Goal: Task Accomplishment & Management: Complete application form

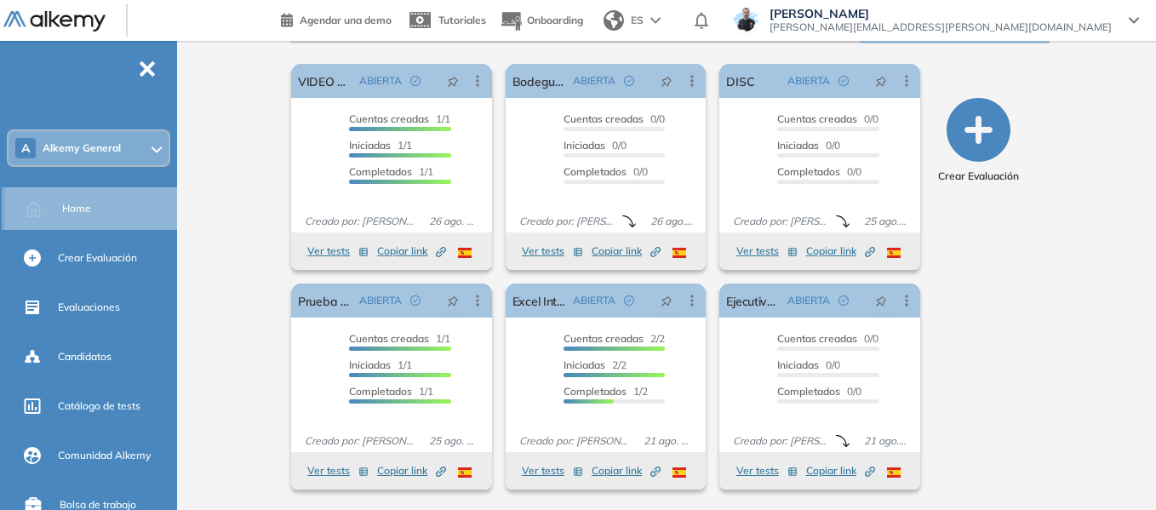
click at [80, 212] on span "Home" at bounding box center [76, 208] width 29 height 15
click at [140, 154] on div "A Alkemy General" at bounding box center [89, 148] width 160 height 34
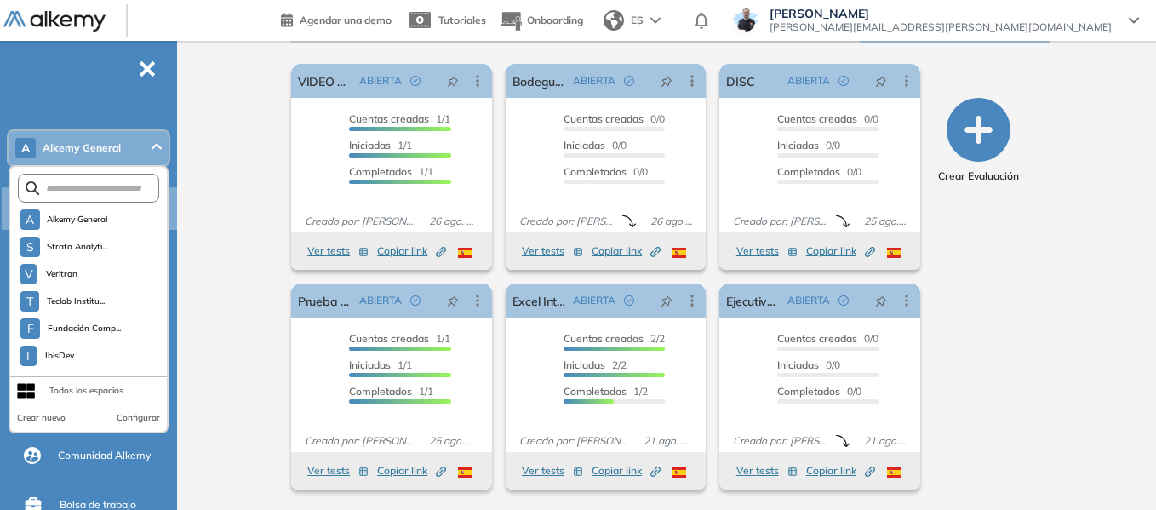
click at [100, 388] on div "Todos los espacios" at bounding box center [86, 391] width 74 height 14
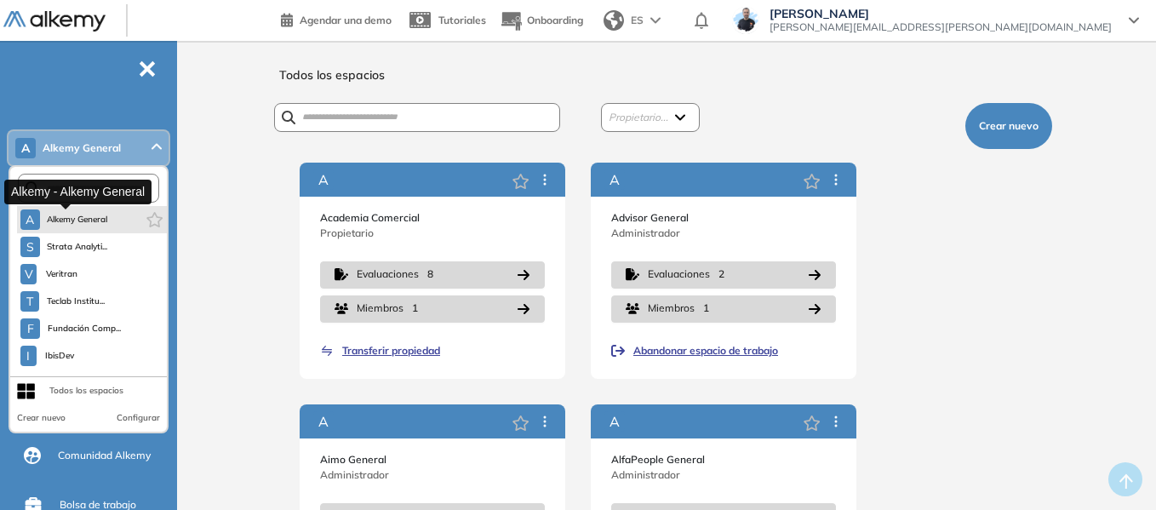
click at [89, 219] on span "Alkemy General" at bounding box center [77, 220] width 61 height 14
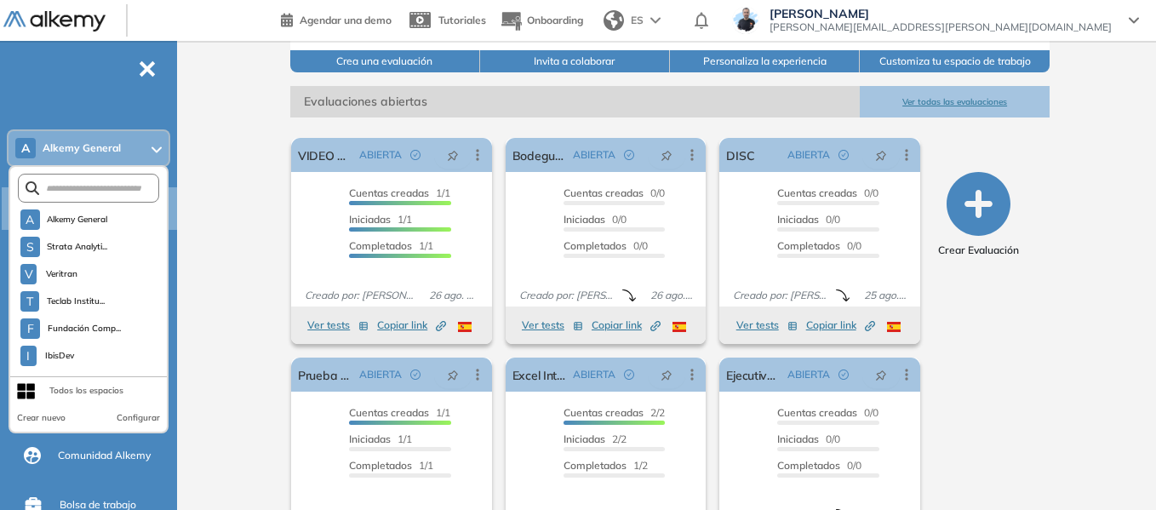
scroll to position [255, 0]
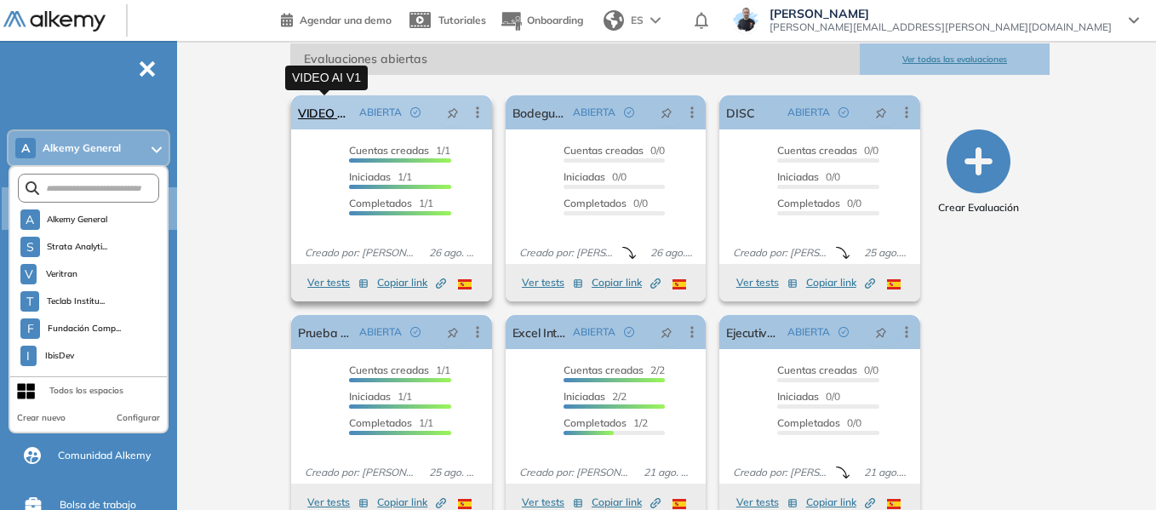
click at [306, 120] on link "VIDEO AI V1" at bounding box center [325, 112] width 54 height 34
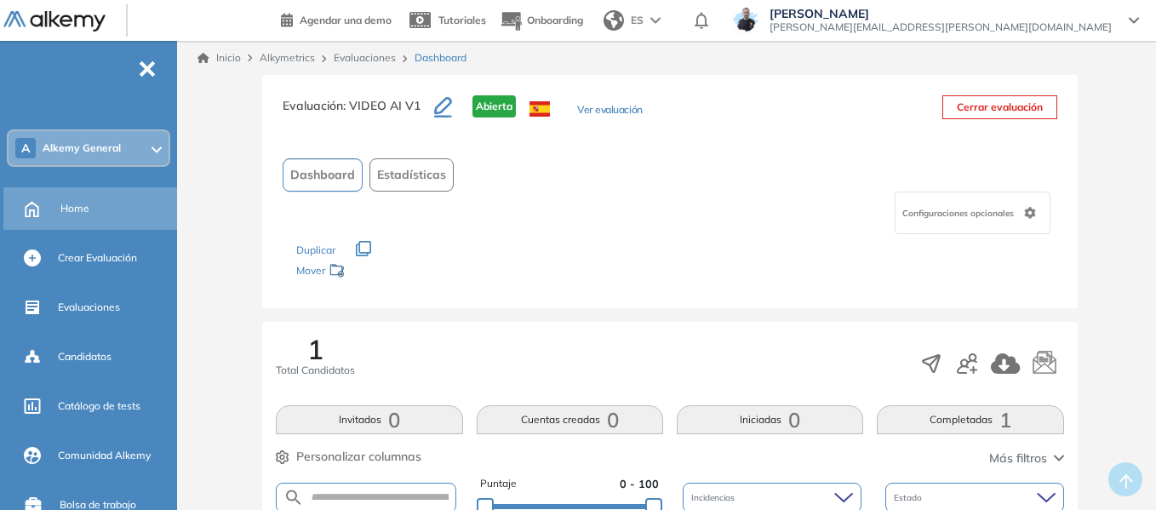
click at [80, 206] on span "Home" at bounding box center [74, 208] width 29 height 15
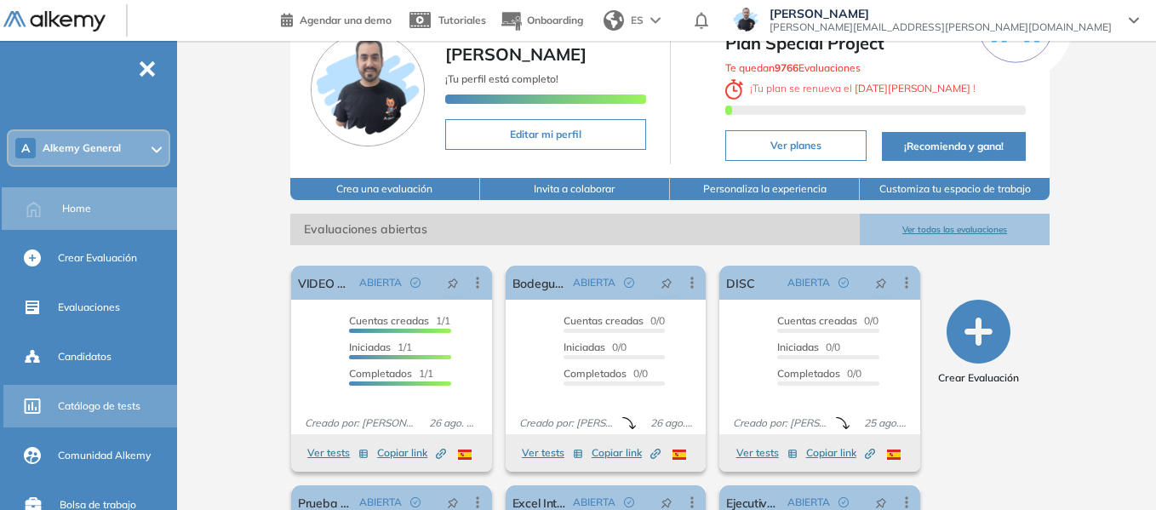
scroll to position [85, 0]
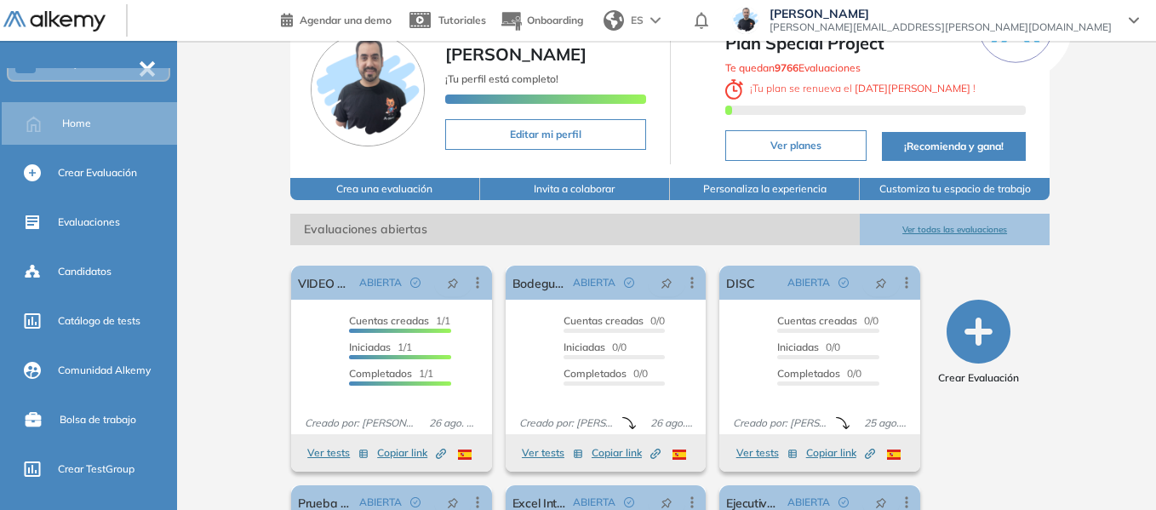
drag, startPoint x: 103, startPoint y: 323, endPoint x: 36, endPoint y: 345, distance: 70.8
click at [103, 322] on span "Catálogo de tests" at bounding box center [99, 320] width 83 height 15
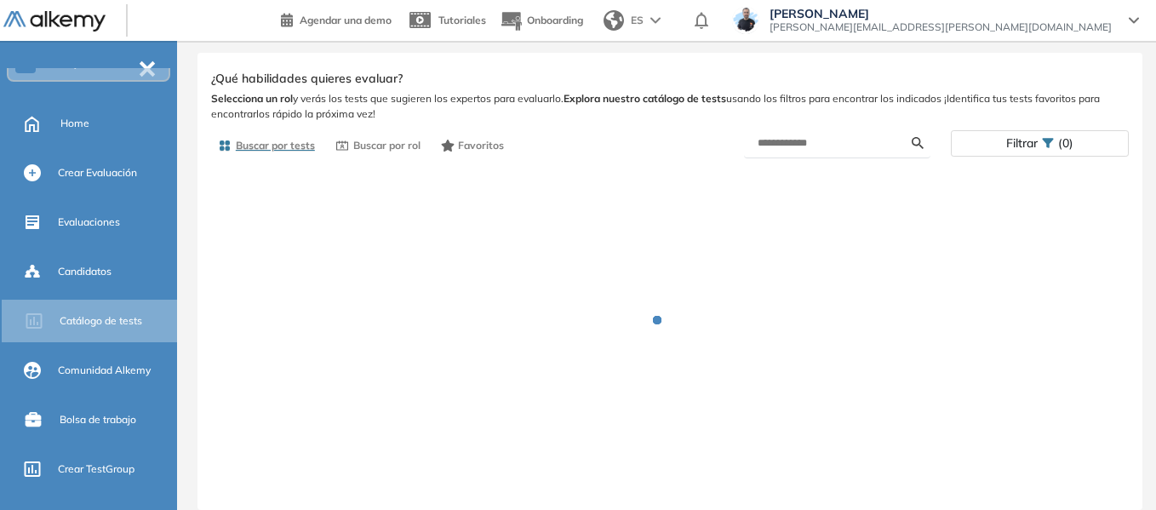
scroll to position [29, 0]
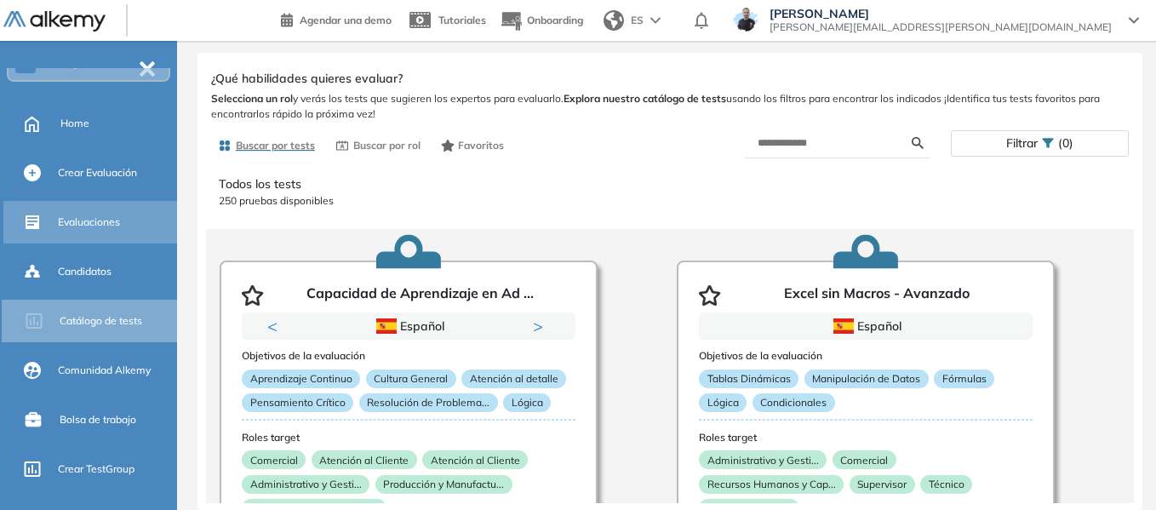
click at [114, 229] on span "Evaluaciones" at bounding box center [89, 222] width 62 height 15
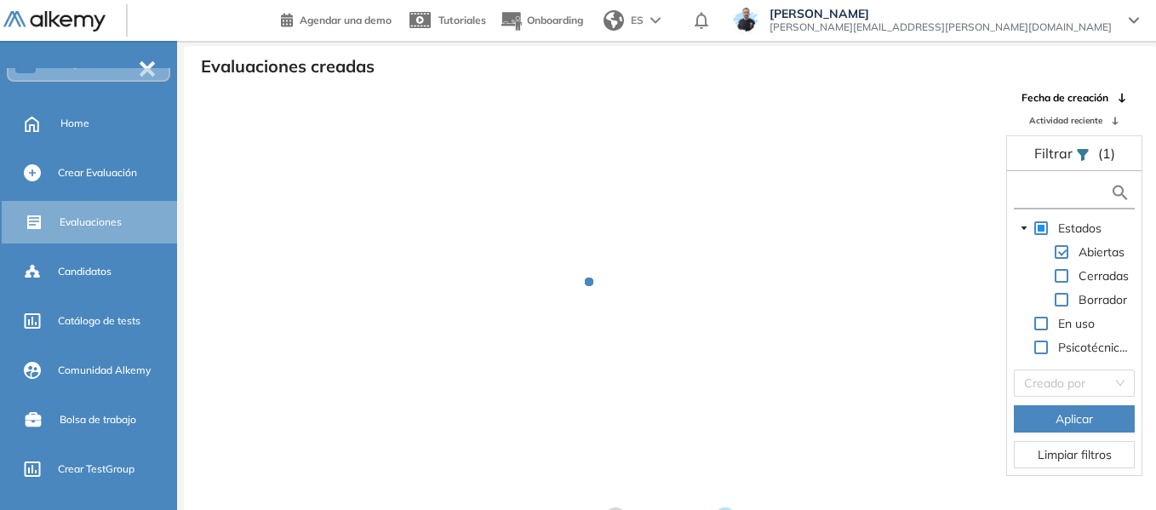
click at [1053, 188] on input "text" at bounding box center [1064, 193] width 92 height 18
type input "****"
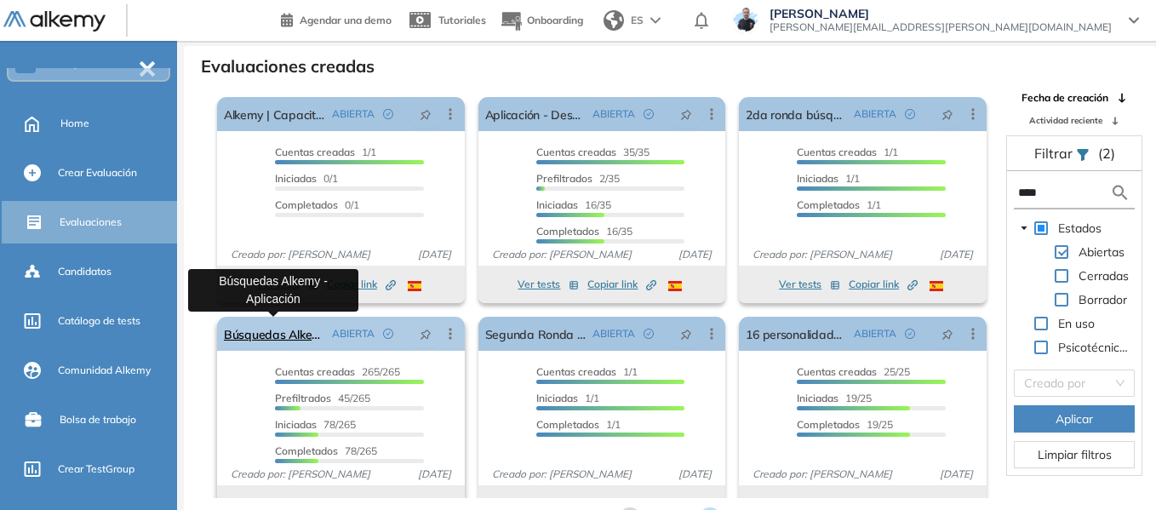
click at [285, 334] on link "Búsquedas Alkemy - Aplicación" at bounding box center [274, 334] width 101 height 34
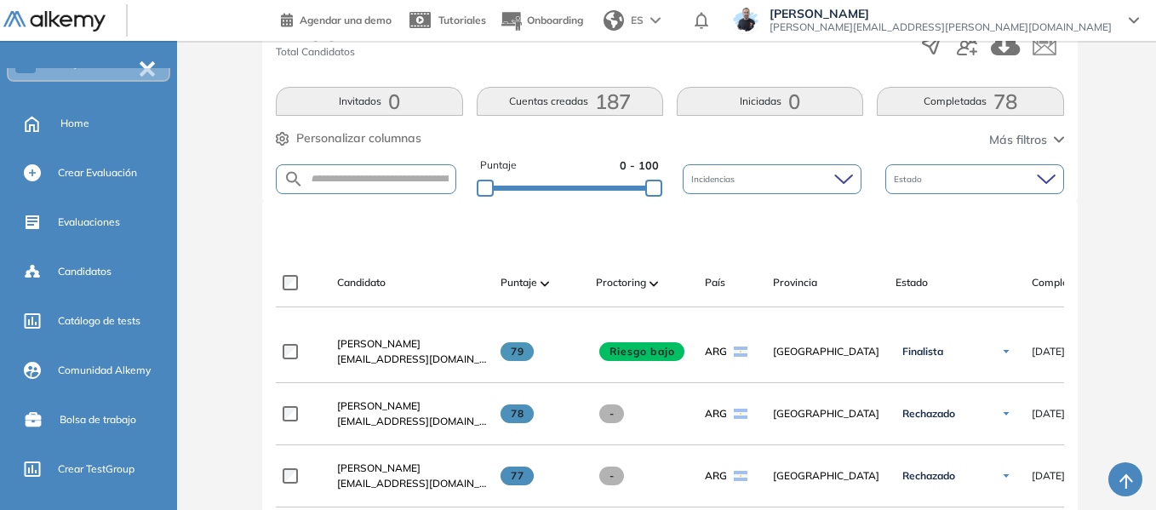
scroll to position [426, 0]
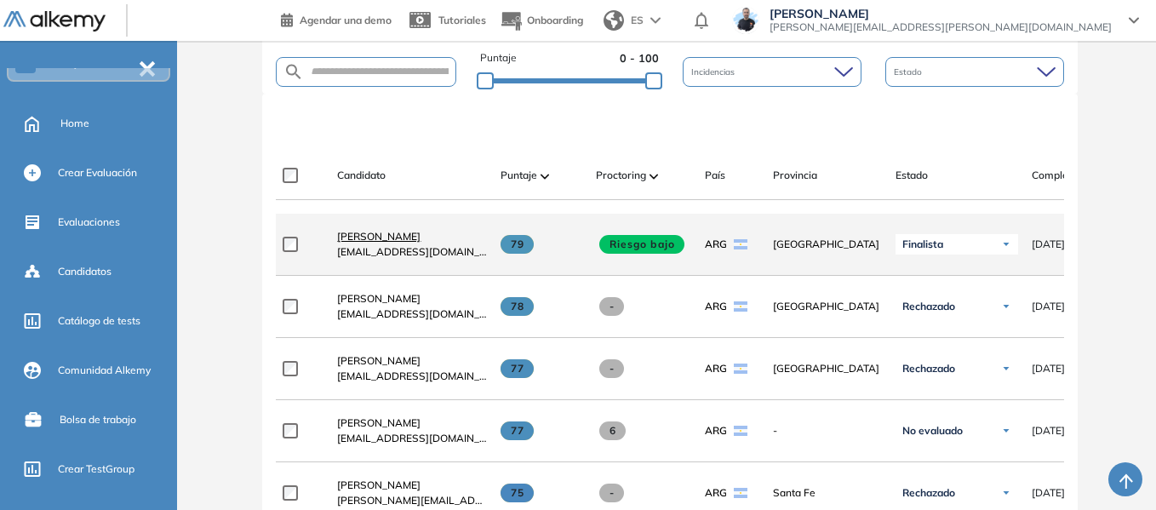
click at [355, 243] on span "[PERSON_NAME]" at bounding box center [378, 236] width 83 height 13
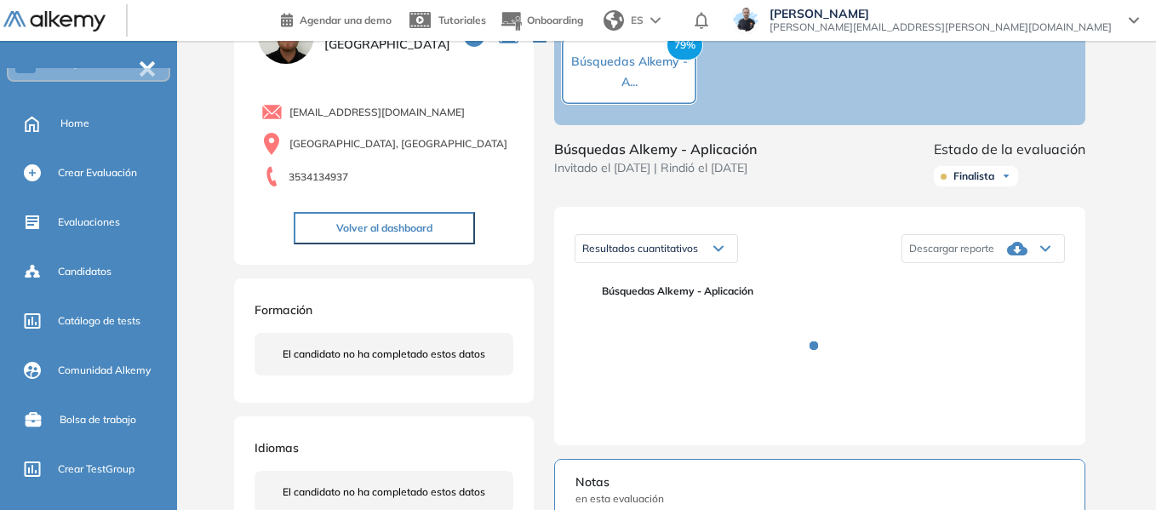
scroll to position [170, 0]
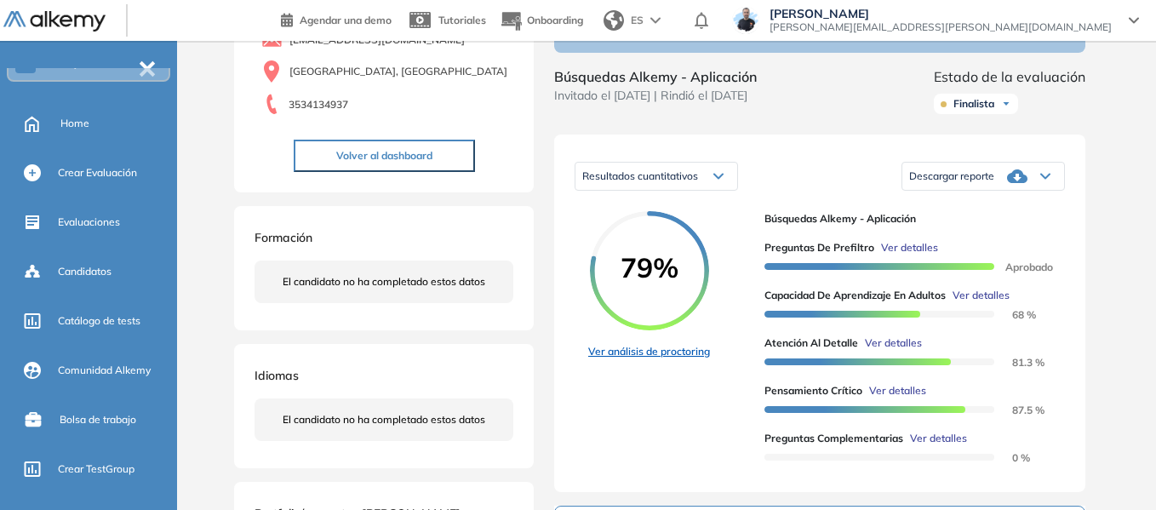
click at [669, 359] on link "Ver análisis de proctoring" at bounding box center [649, 351] width 122 height 15
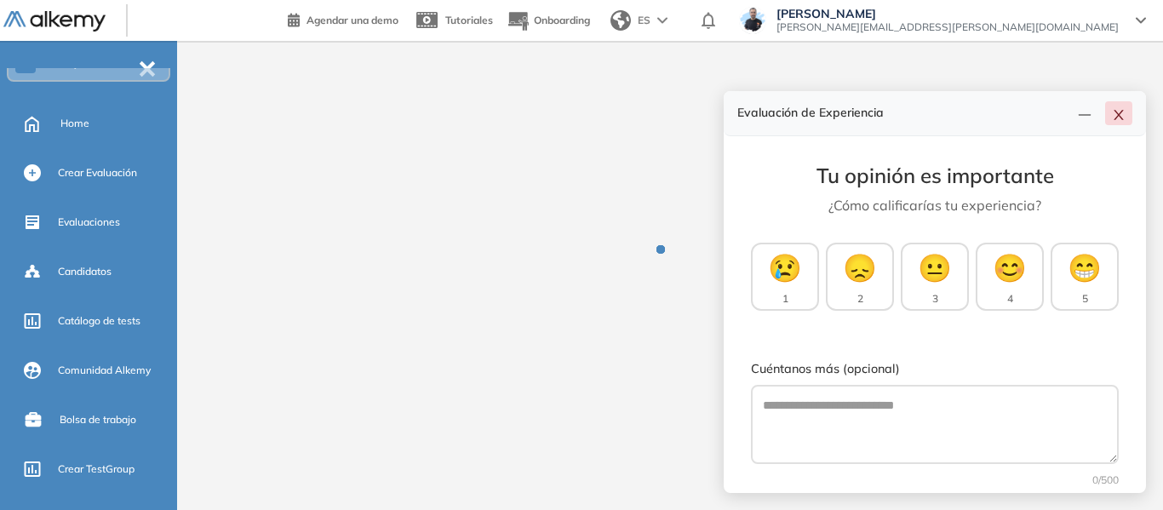
click at [1112, 110] on icon "close" at bounding box center [1119, 115] width 14 height 14
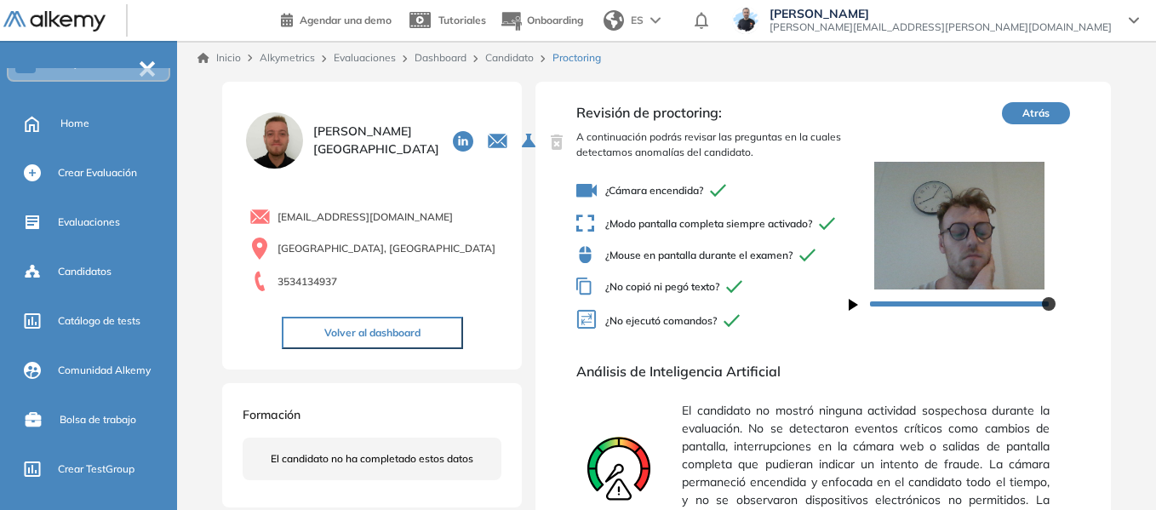
click at [525, 58] on link "Candidato" at bounding box center [509, 57] width 49 height 13
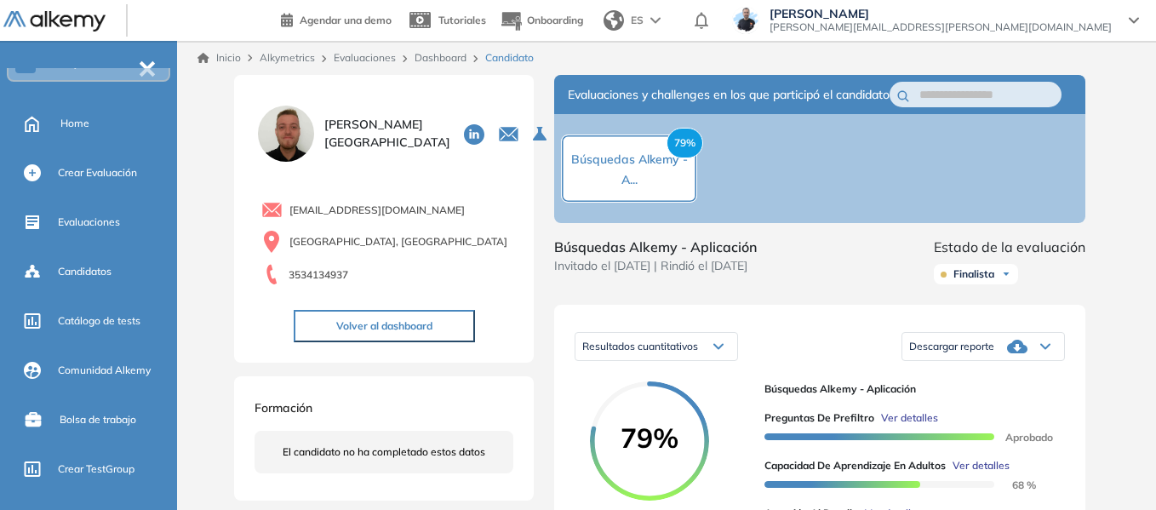
click at [444, 57] on link "Dashboard" at bounding box center [441, 57] width 52 height 13
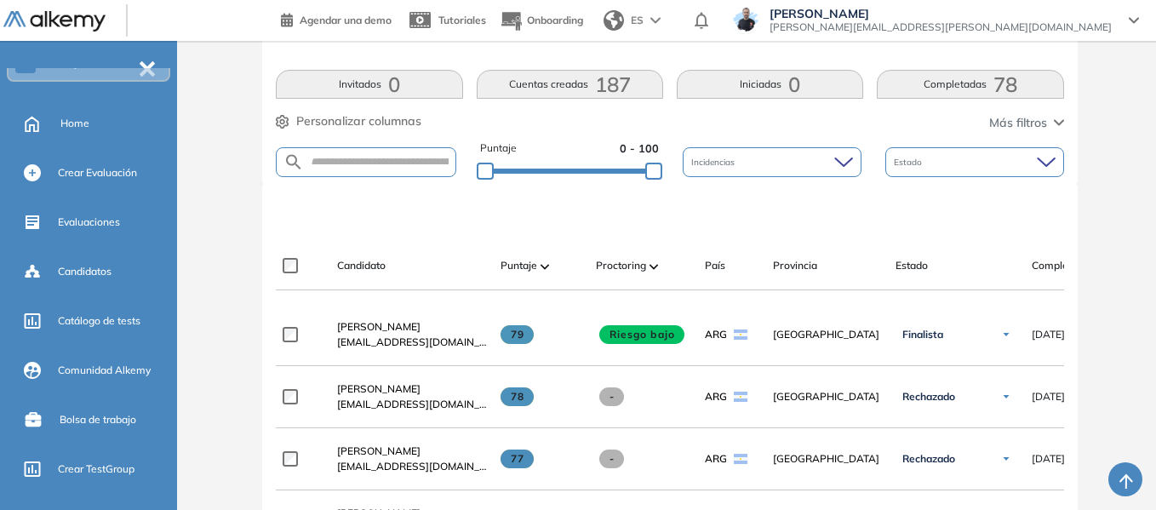
scroll to position [341, 0]
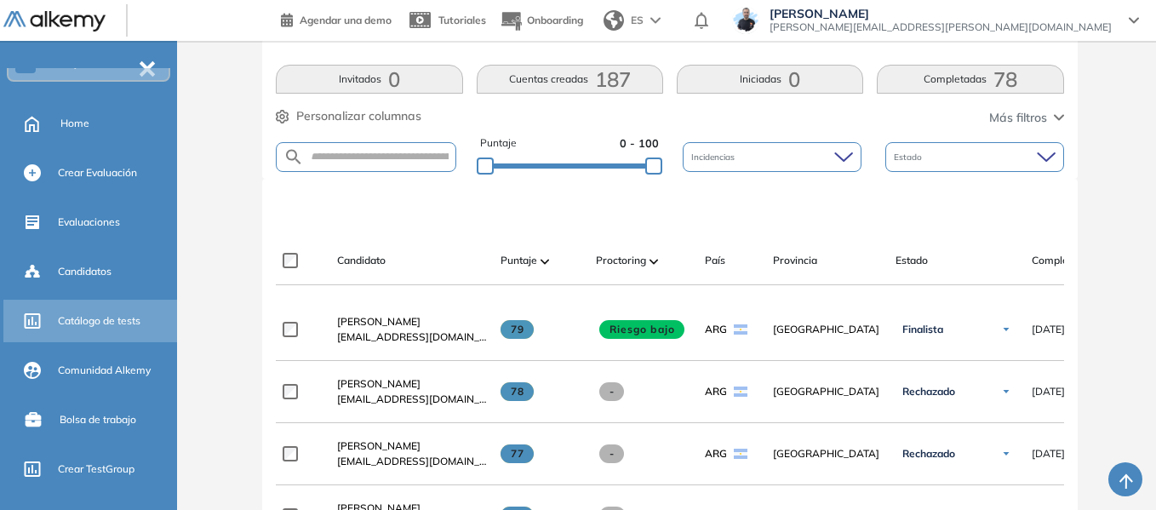
click at [112, 326] on span "Catálogo de tests" at bounding box center [99, 320] width 83 height 15
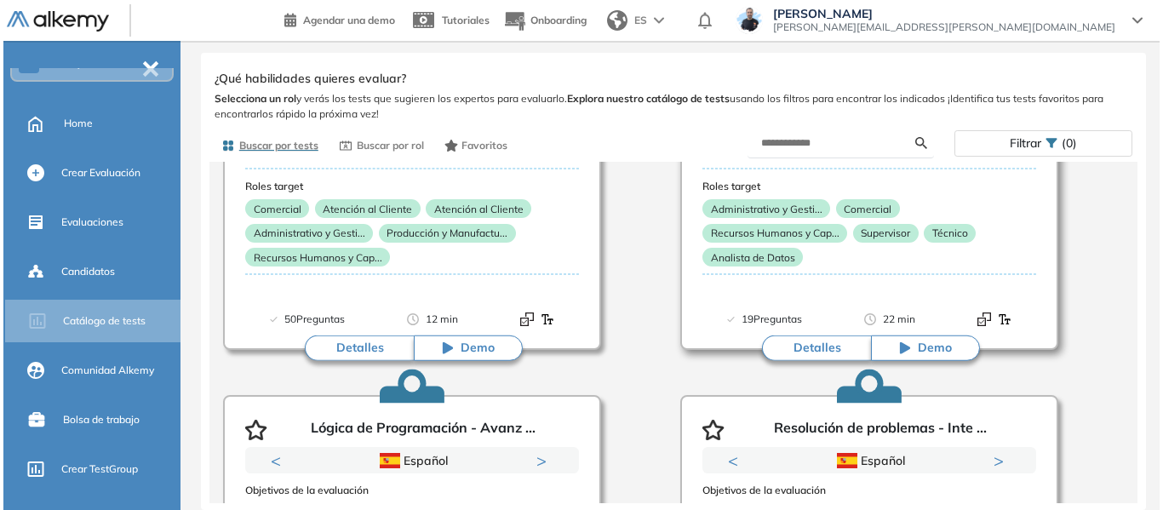
scroll to position [255, 0]
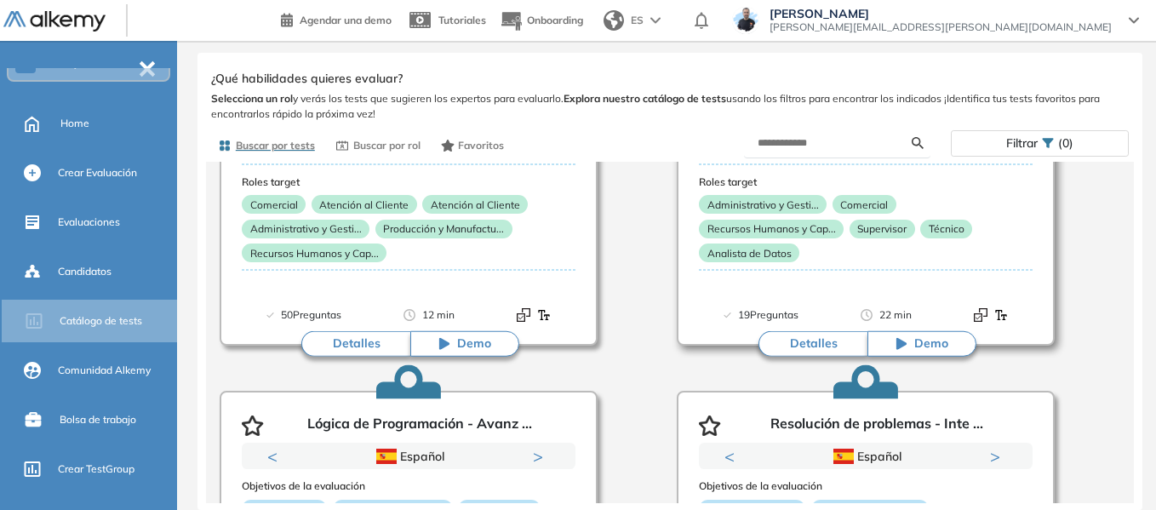
click at [825, 341] on button "Detalles" at bounding box center [813, 344] width 109 height 26
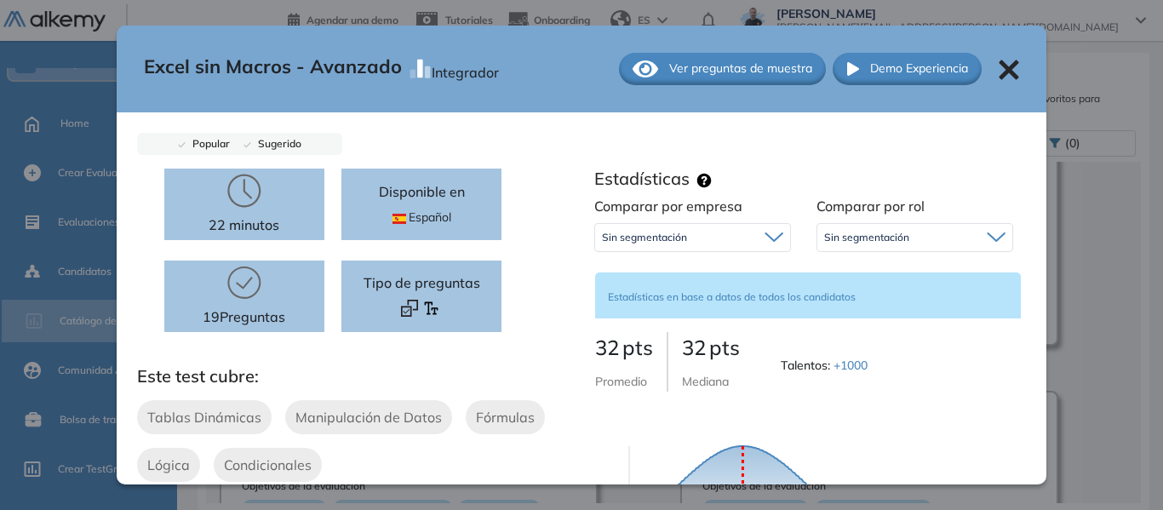
click at [729, 66] on span "Ver preguntas de muestra" at bounding box center [740, 69] width 143 height 18
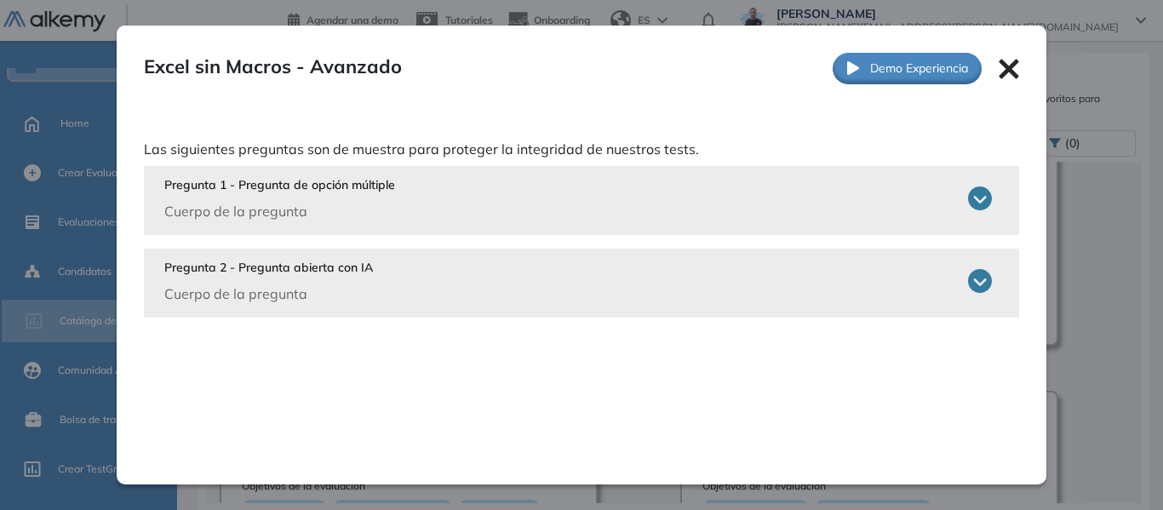
click at [968, 203] on icon at bounding box center [980, 198] width 24 height 24
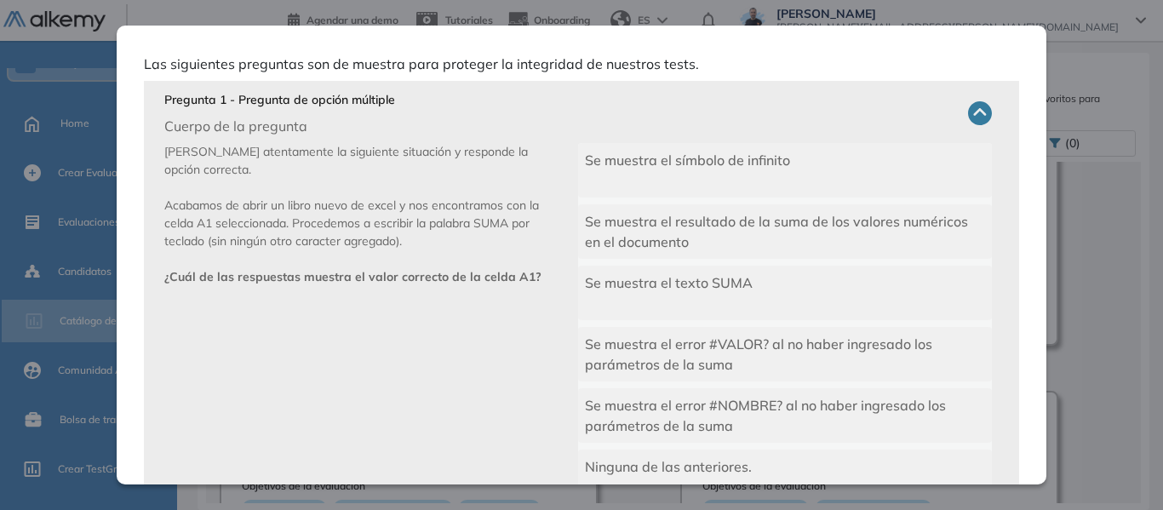
scroll to position [0, 0]
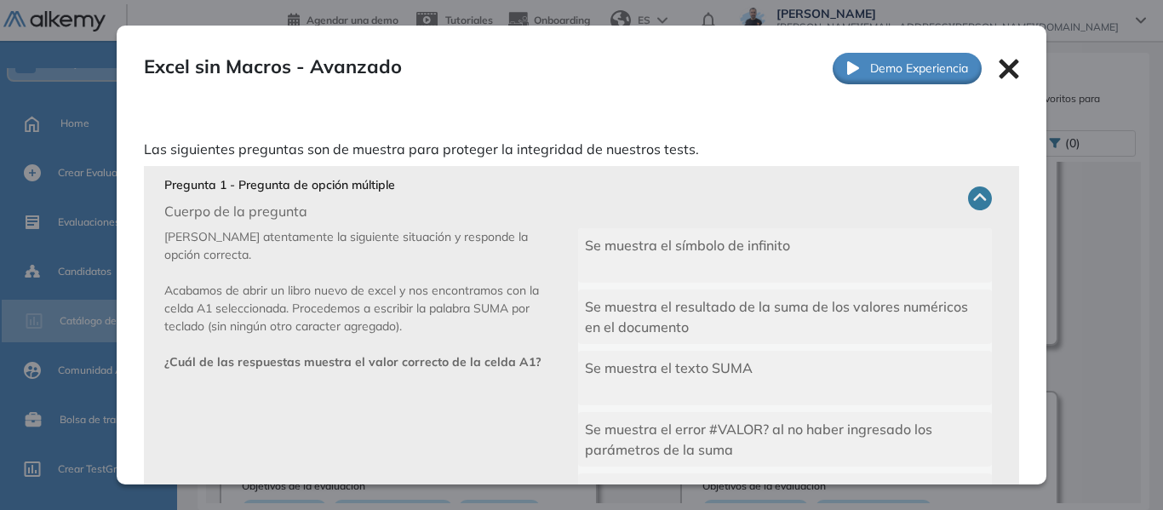
click at [1004, 68] on icon at bounding box center [1009, 69] width 20 height 20
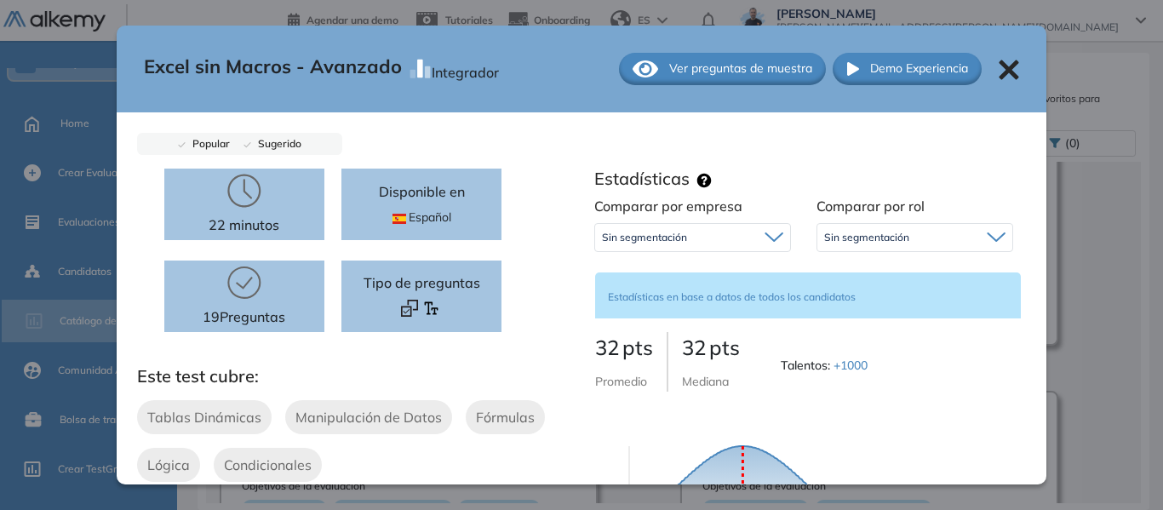
click at [1000, 67] on icon at bounding box center [1010, 70] width 20 height 20
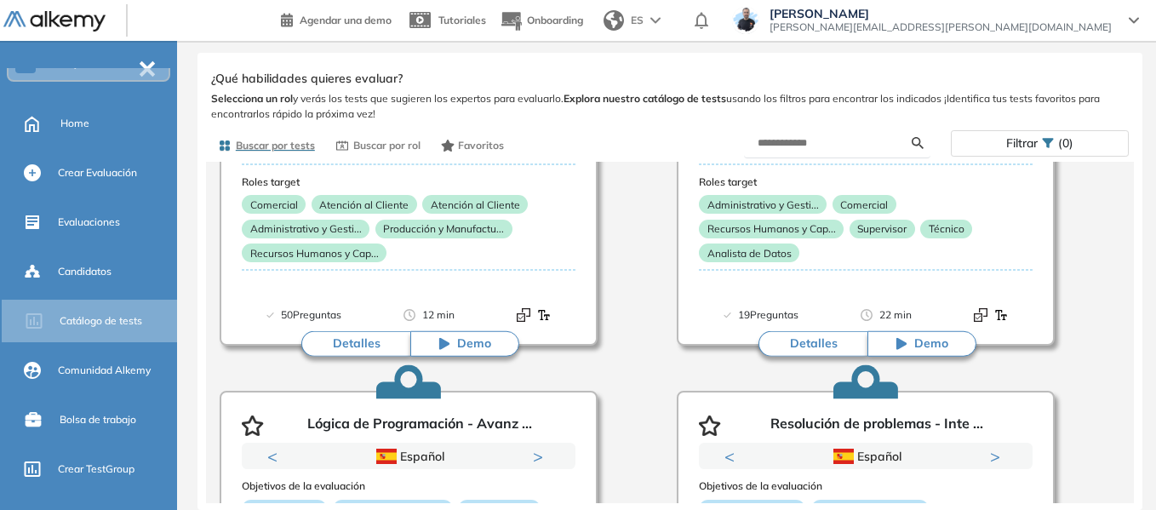
drag, startPoint x: 97, startPoint y: 129, endPoint x: 404, endPoint y: 146, distance: 307.8
click at [97, 129] on div "Home" at bounding box center [116, 123] width 113 height 29
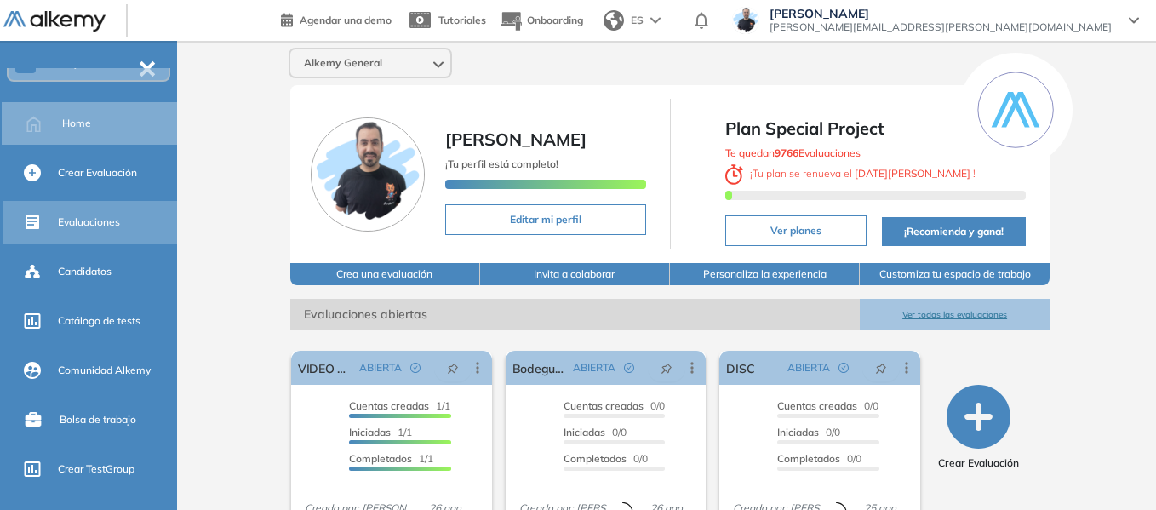
click at [98, 223] on span "Evaluaciones" at bounding box center [89, 222] width 62 height 15
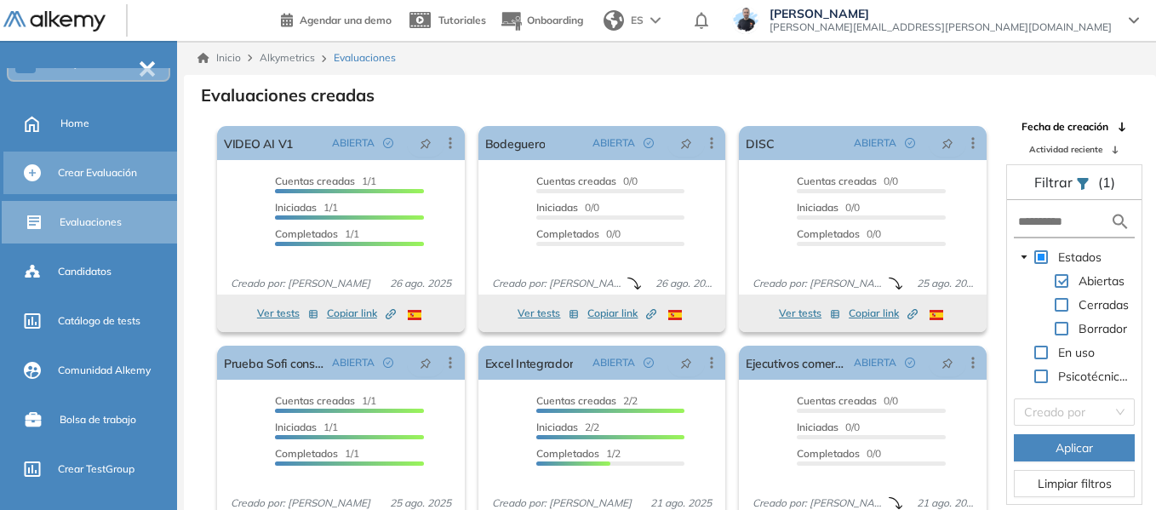
click at [90, 174] on span "Crear Evaluación" at bounding box center [97, 172] width 79 height 15
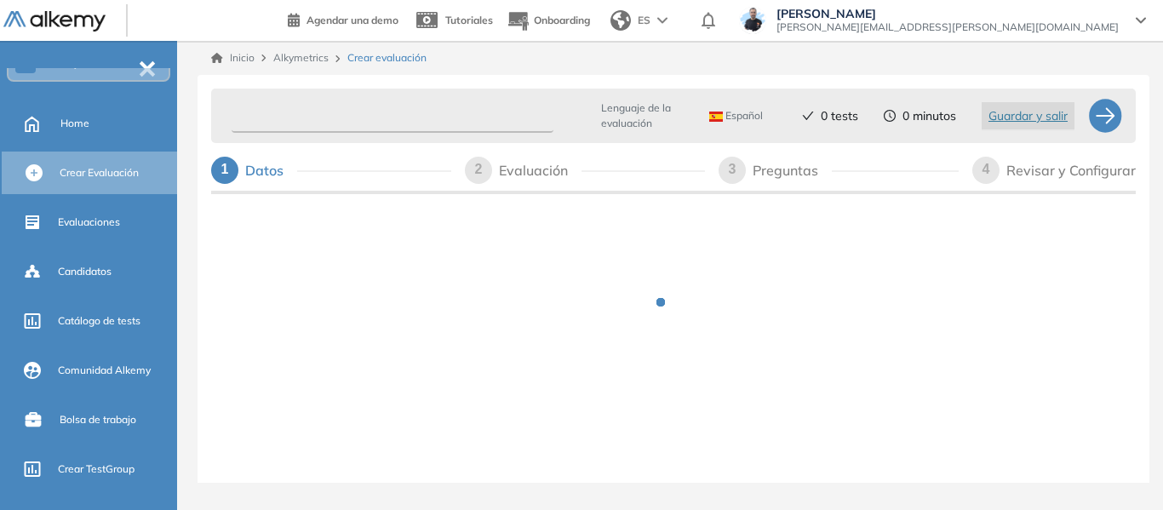
click at [319, 114] on input "text" at bounding box center [393, 116] width 322 height 33
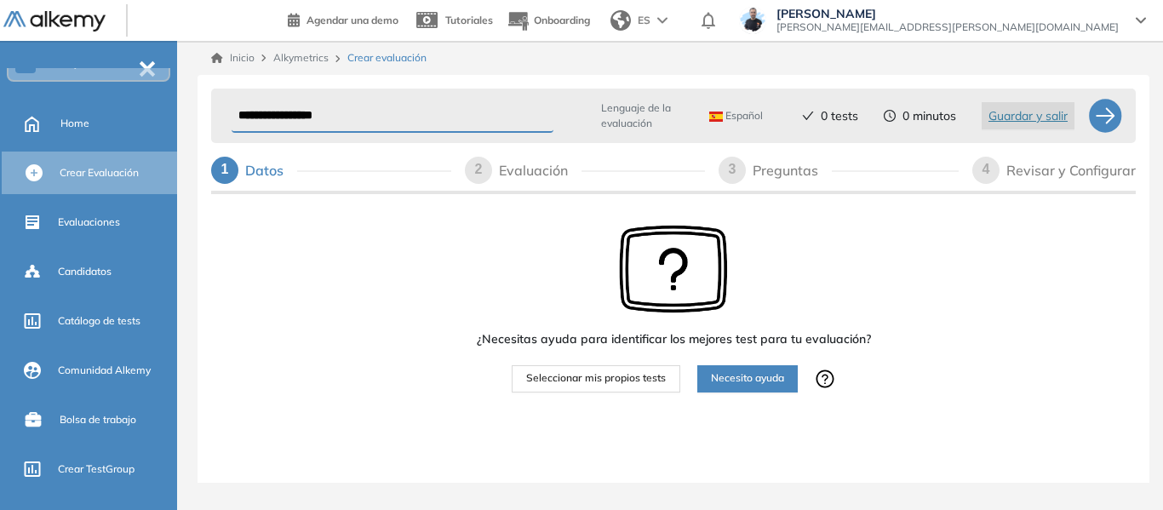
click at [310, 107] on input "**********" at bounding box center [393, 116] width 322 height 33
type input "**********"
click at [632, 365] on button "Seleccionar mis propios tests" at bounding box center [596, 378] width 169 height 27
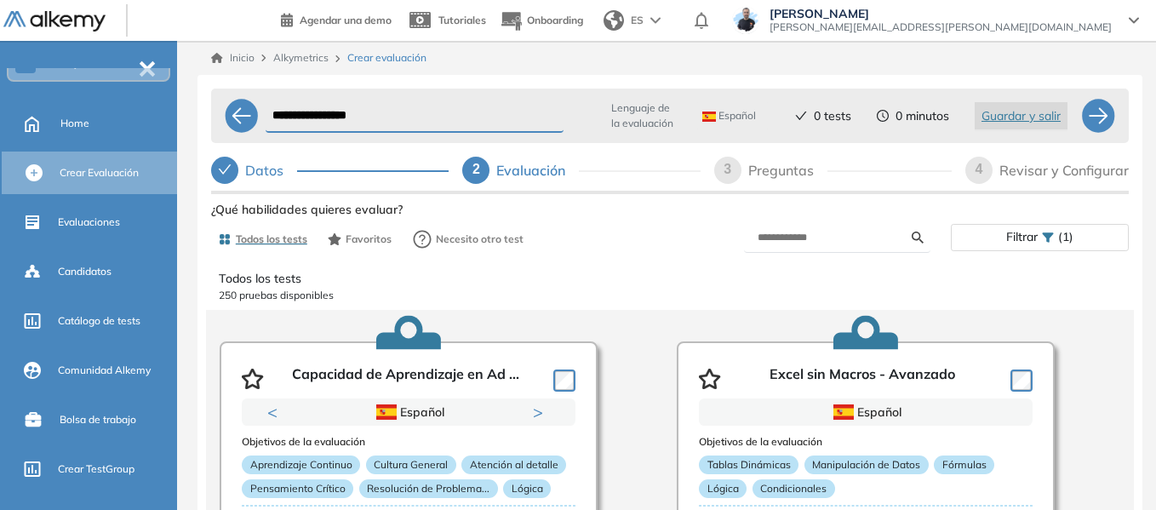
click at [774, 178] on div "Preguntas" at bounding box center [787, 170] width 79 height 27
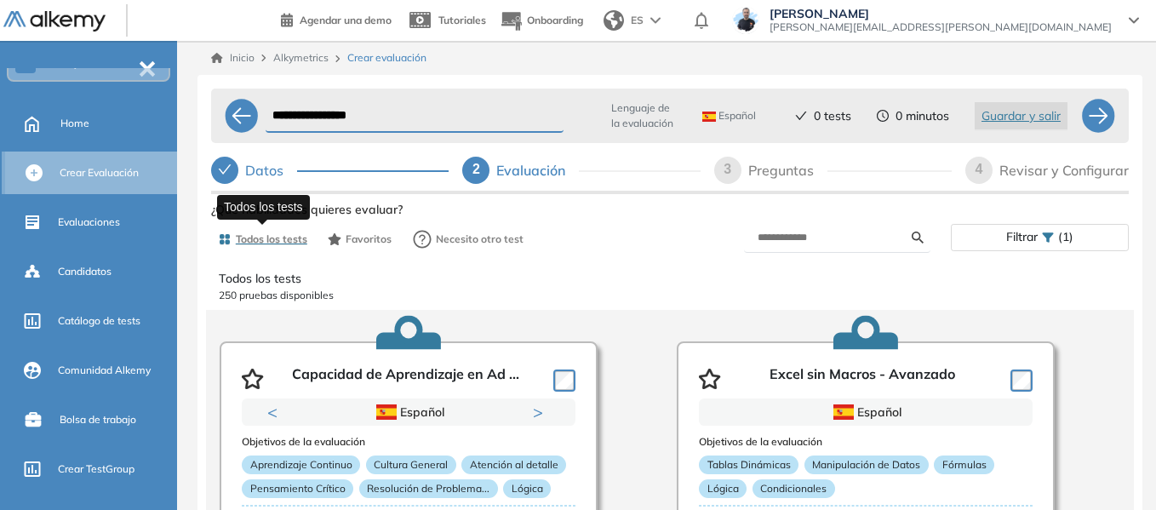
select select "*****"
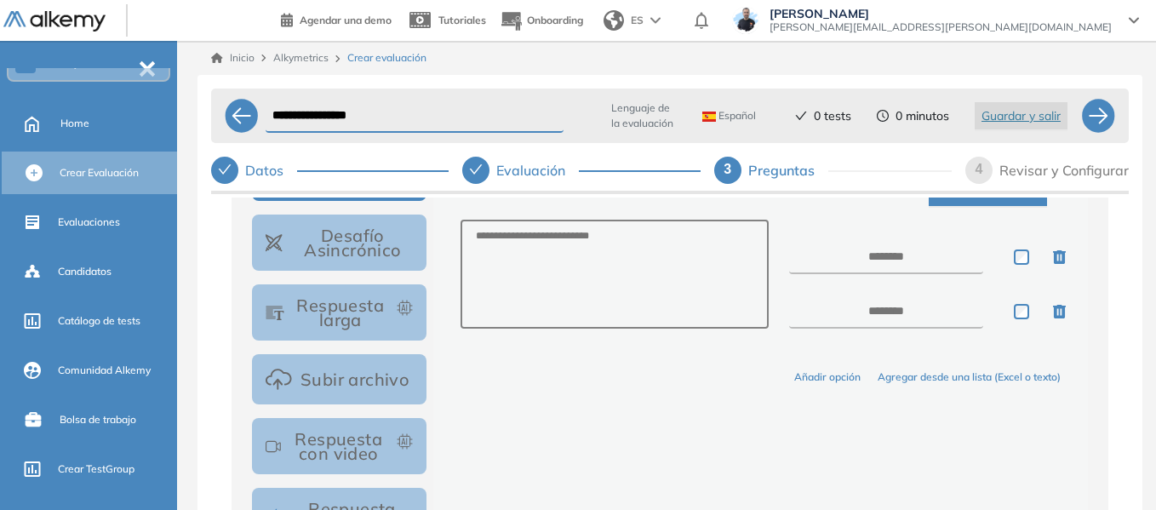
scroll to position [341, 0]
click at [347, 255] on button "Desafío Asincrónico" at bounding box center [339, 242] width 175 height 56
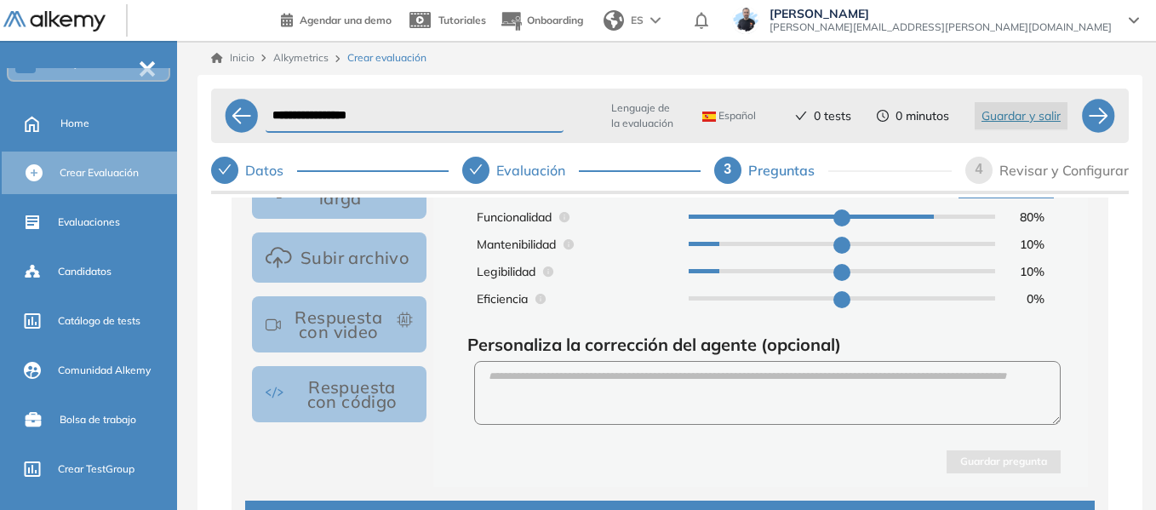
scroll to position [376, 0]
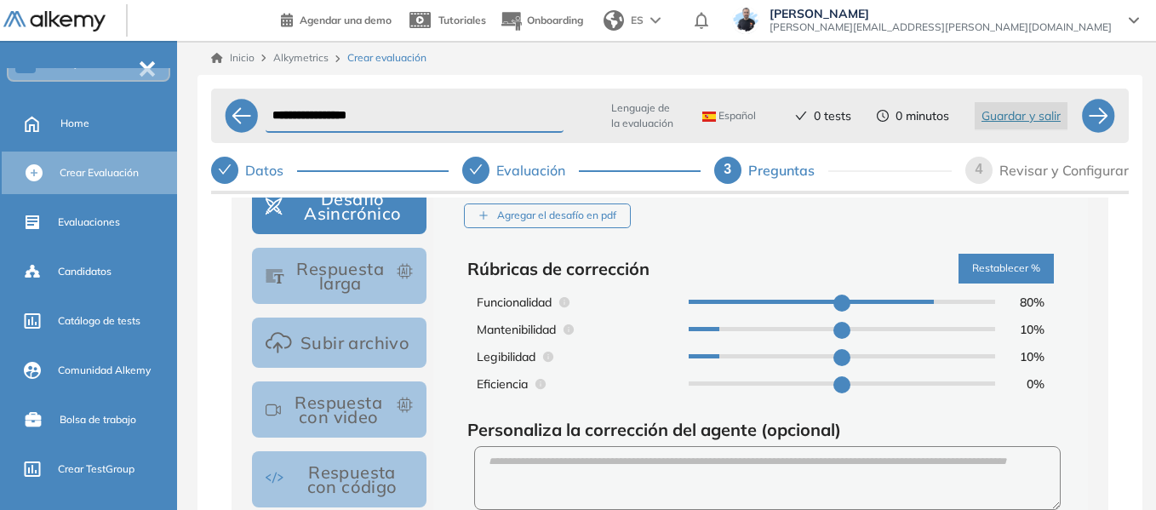
click at [334, 420] on button "Respuesta con video" at bounding box center [339, 409] width 175 height 56
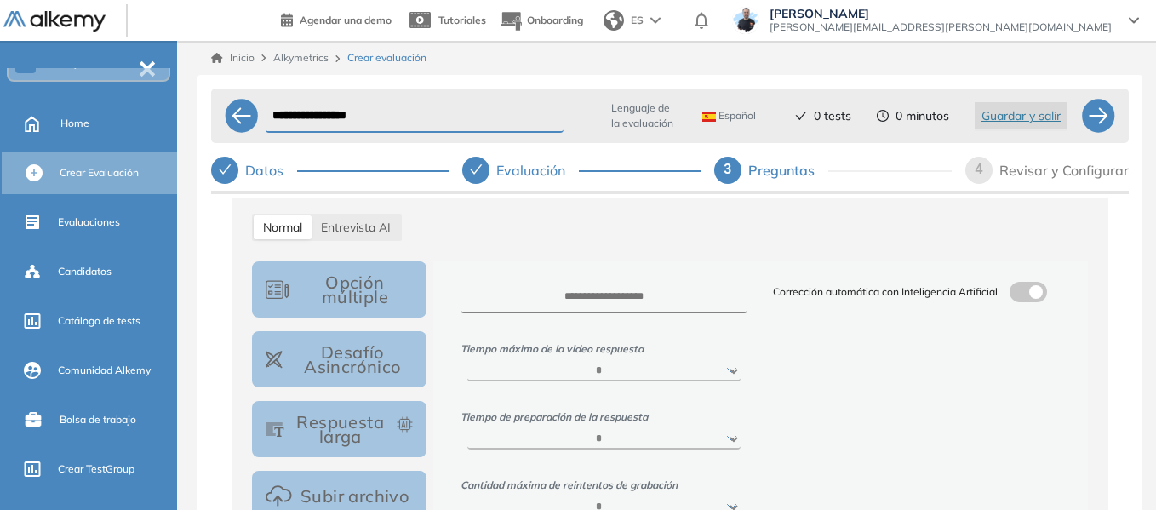
scroll to position [206, 0]
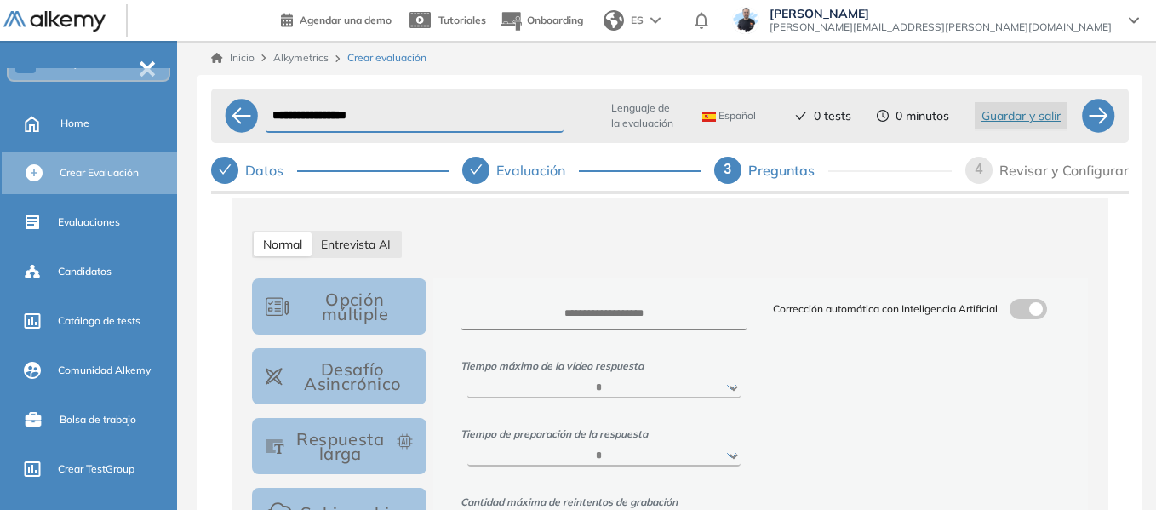
click at [366, 238] on span "Entrevista AI" at bounding box center [356, 244] width 70 height 15
select select "***"
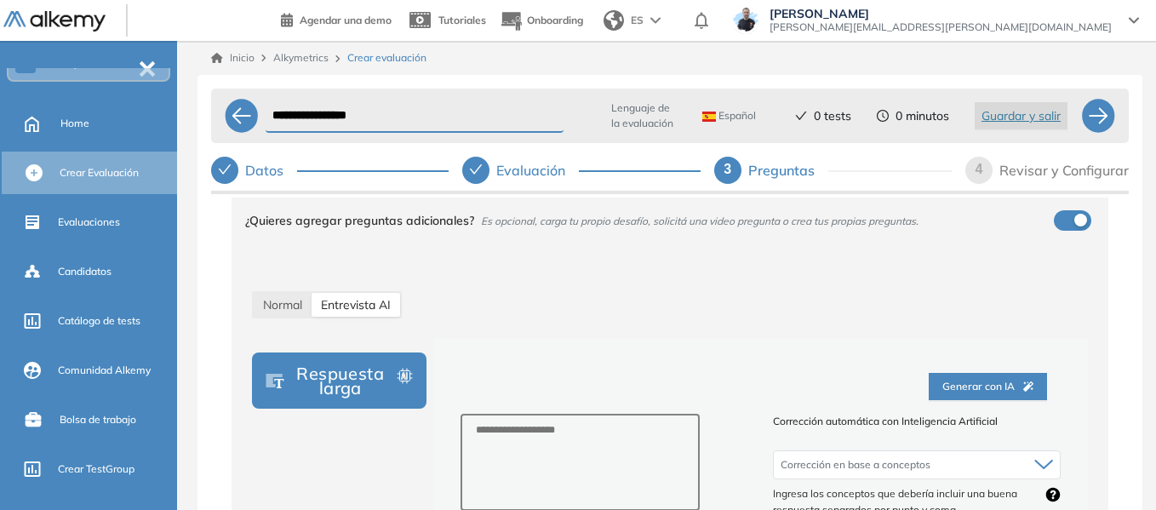
scroll to position [121, 0]
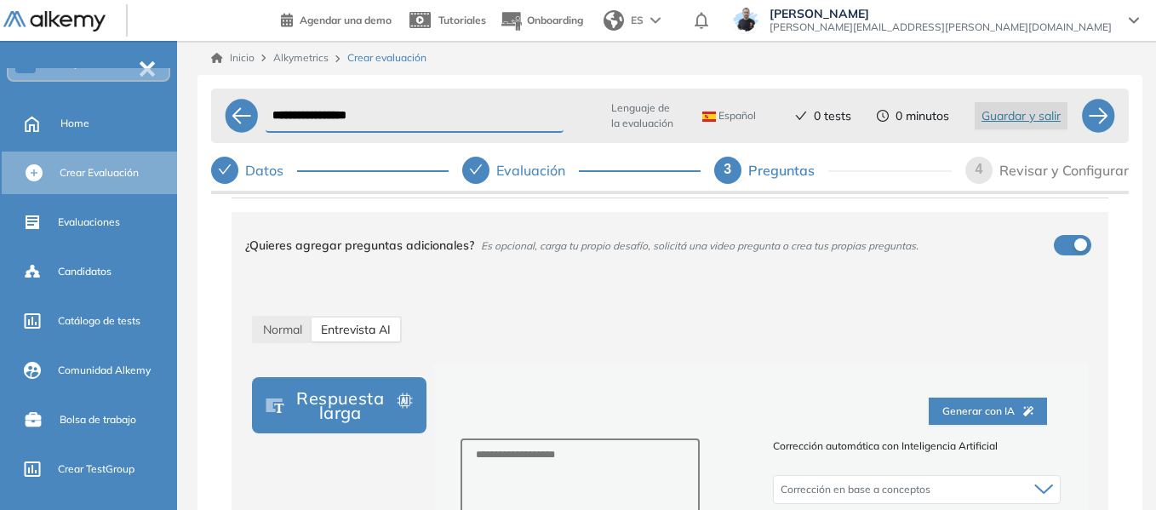
click at [1061, 169] on div "Revisar y Configurar" at bounding box center [1064, 170] width 129 height 27
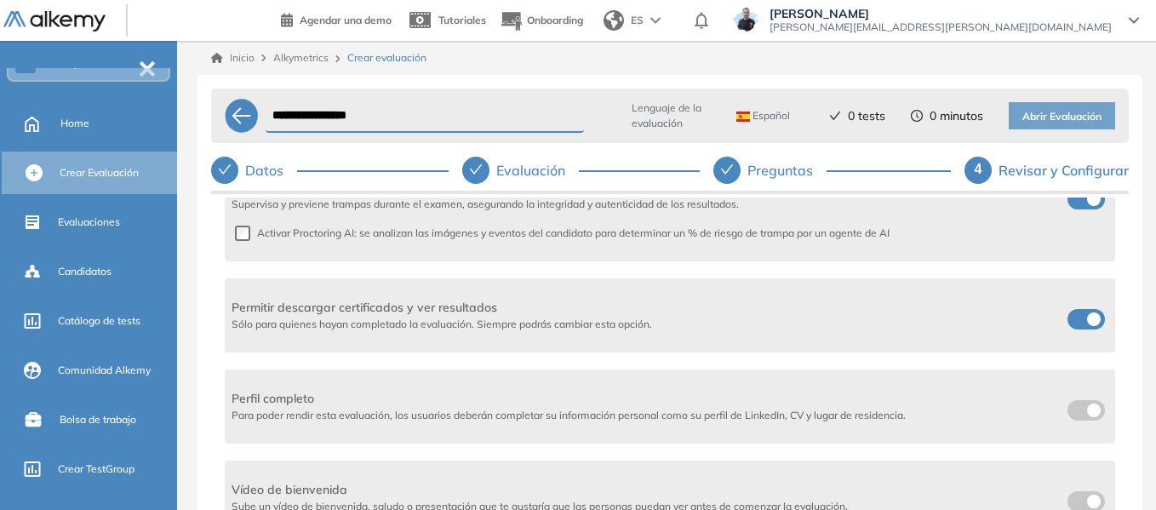
scroll to position [511, 0]
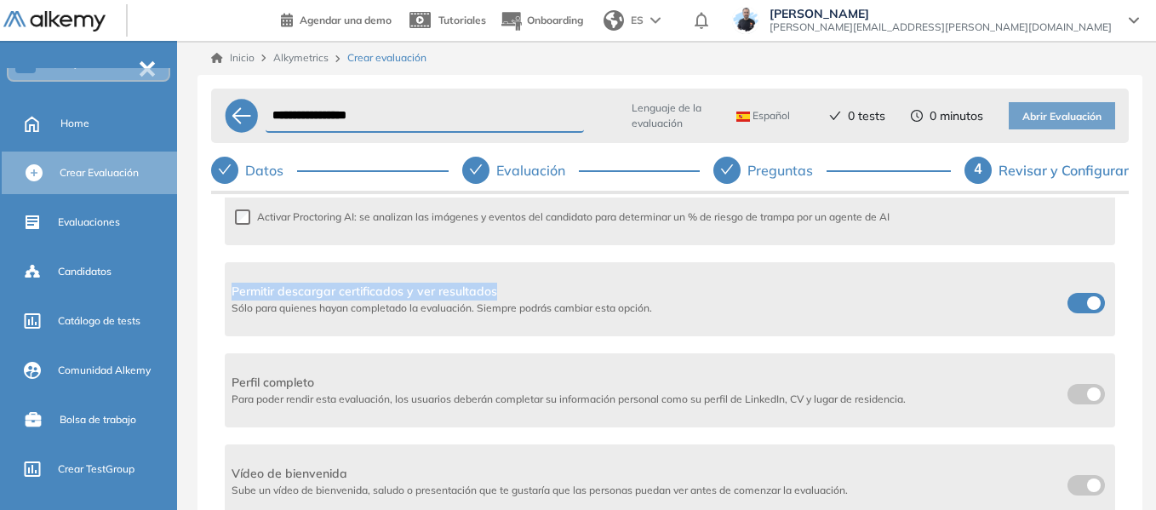
drag, startPoint x: 232, startPoint y: 292, endPoint x: 500, endPoint y: 295, distance: 267.4
click at [500, 295] on span "Permitir descargar certificados y ver resultados" at bounding box center [442, 292] width 421 height 18
click at [222, 288] on div "Agrega un vídeo de bienvenida Agrega un título para el video, este título única…" at bounding box center [670, 402] width 918 height 409
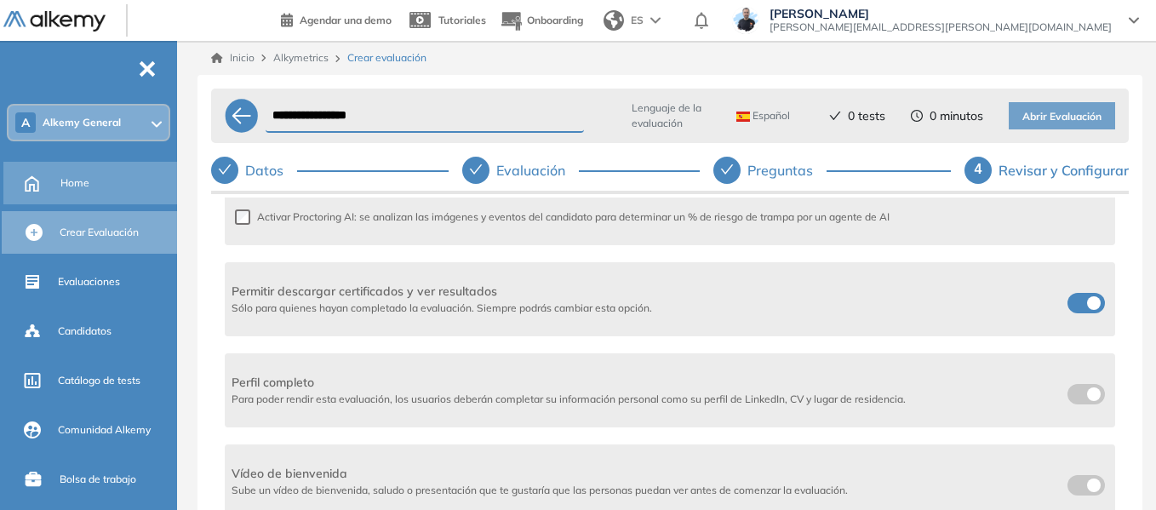
scroll to position [0, 0]
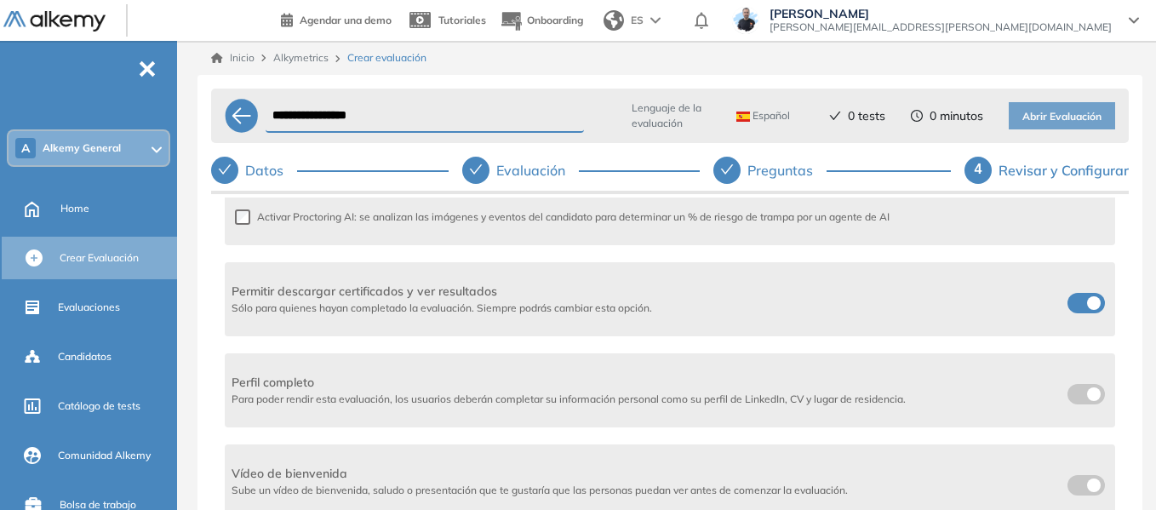
click at [159, 149] on icon at bounding box center [157, 149] width 10 height 7
